Goal: Task Accomplishment & Management: Manage account settings

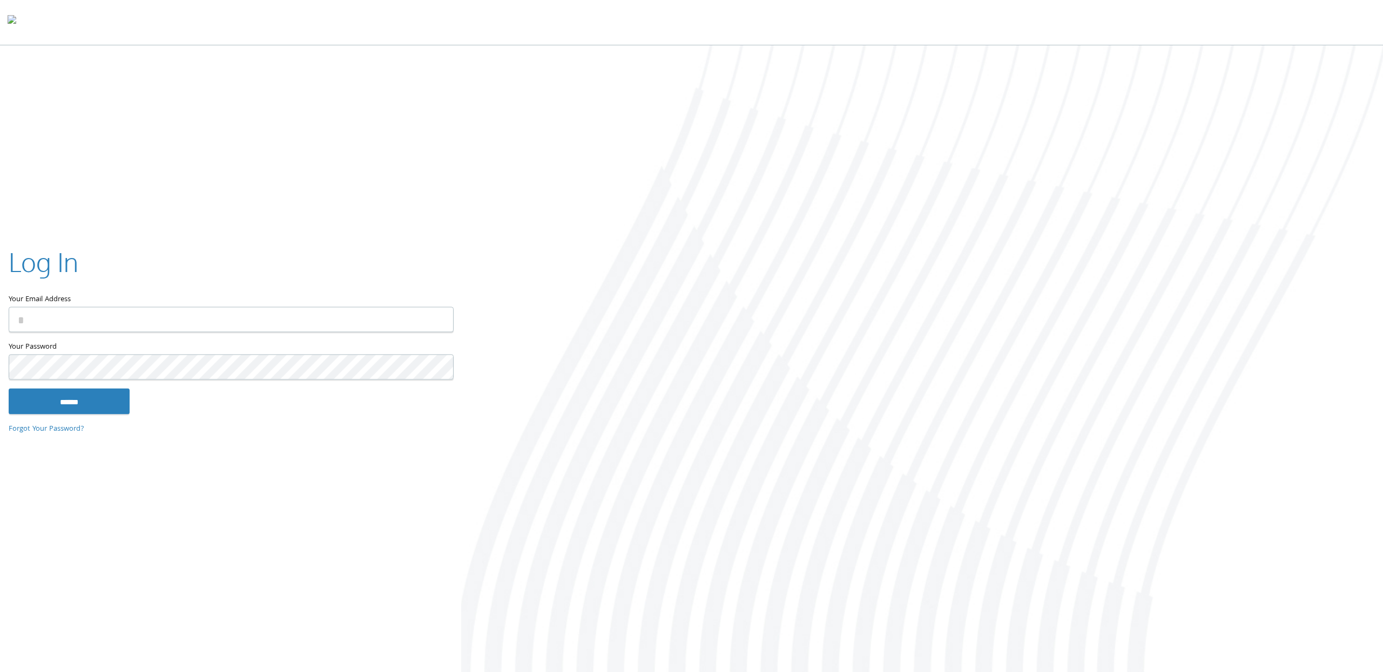
click at [87, 315] on input "Your Email Address" at bounding box center [231, 319] width 445 height 25
type input "**********"
click at [82, 399] on input "******" at bounding box center [69, 401] width 121 height 26
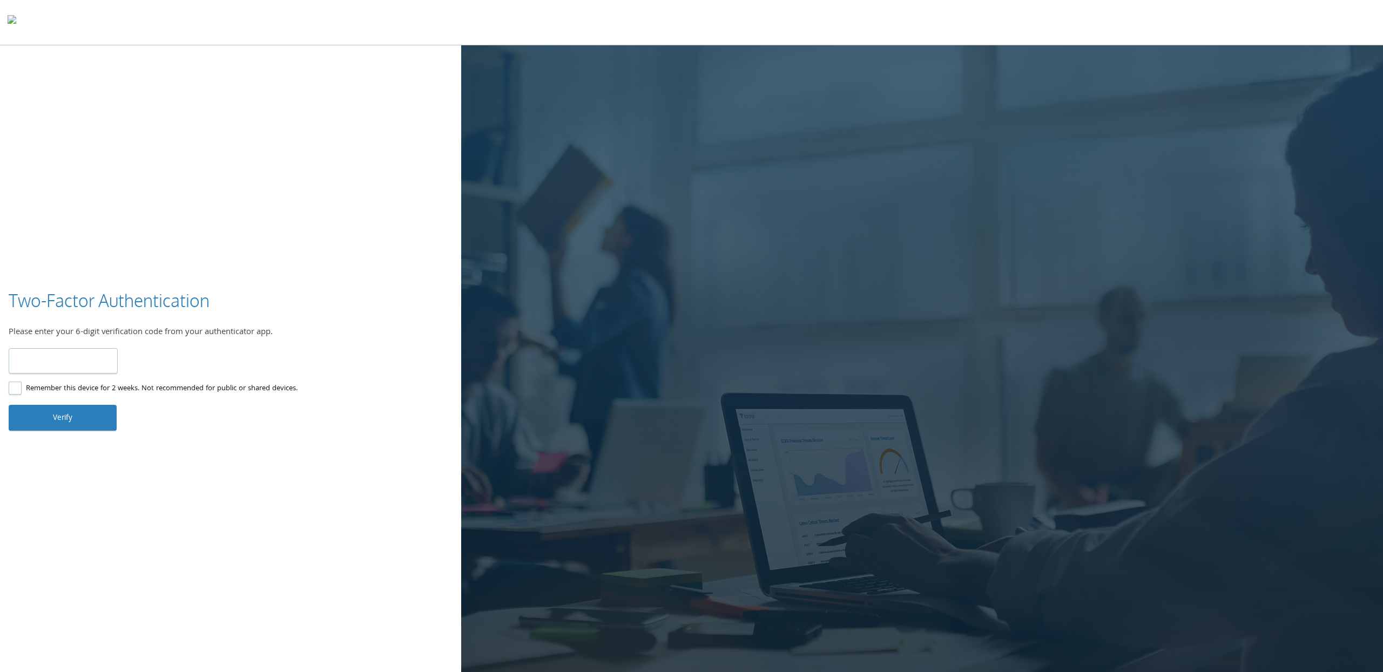
type input "******"
